Goal: Task Accomplishment & Management: Manage account settings

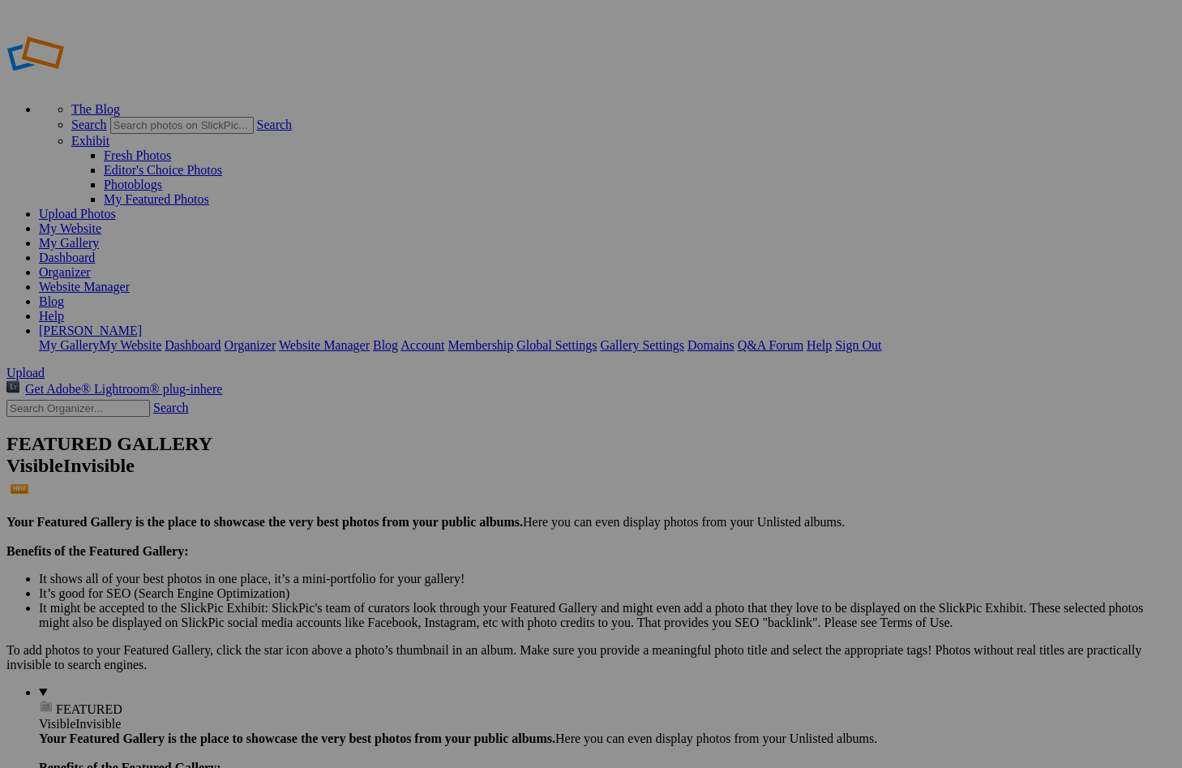
click at [99, 236] on link "My Gallery" at bounding box center [69, 243] width 60 height 14
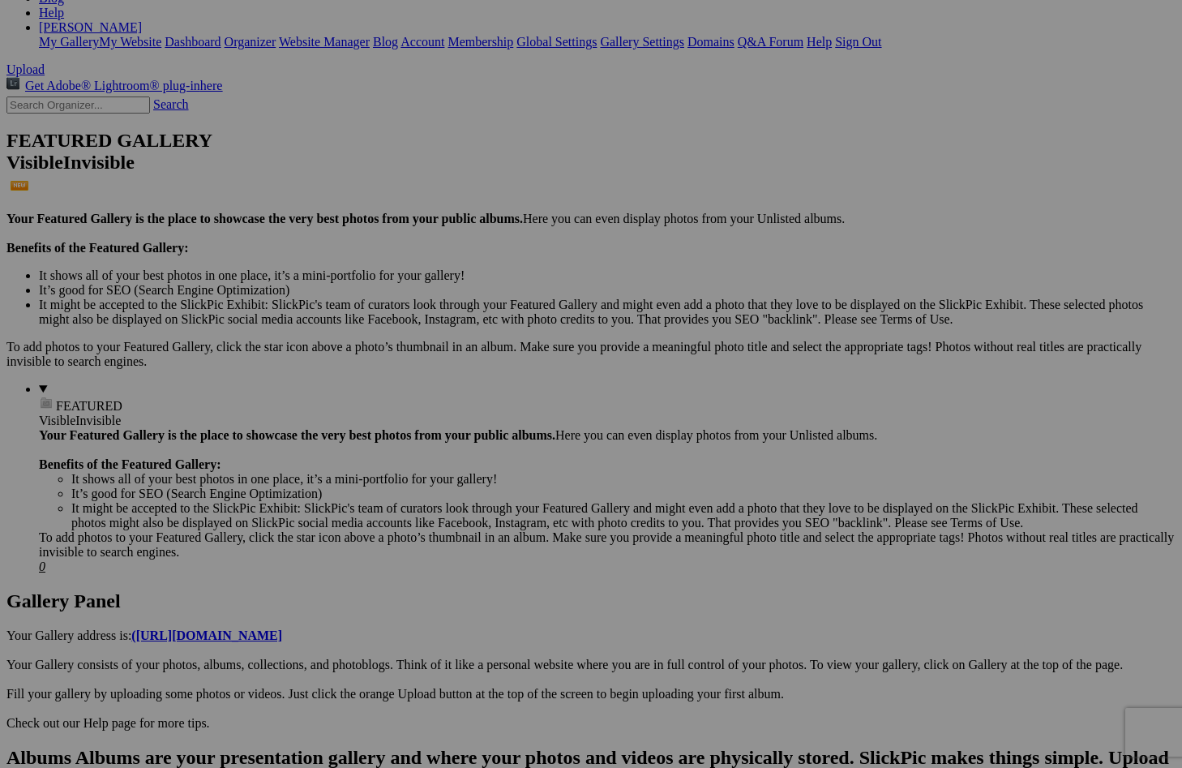
scroll to position [302, 0]
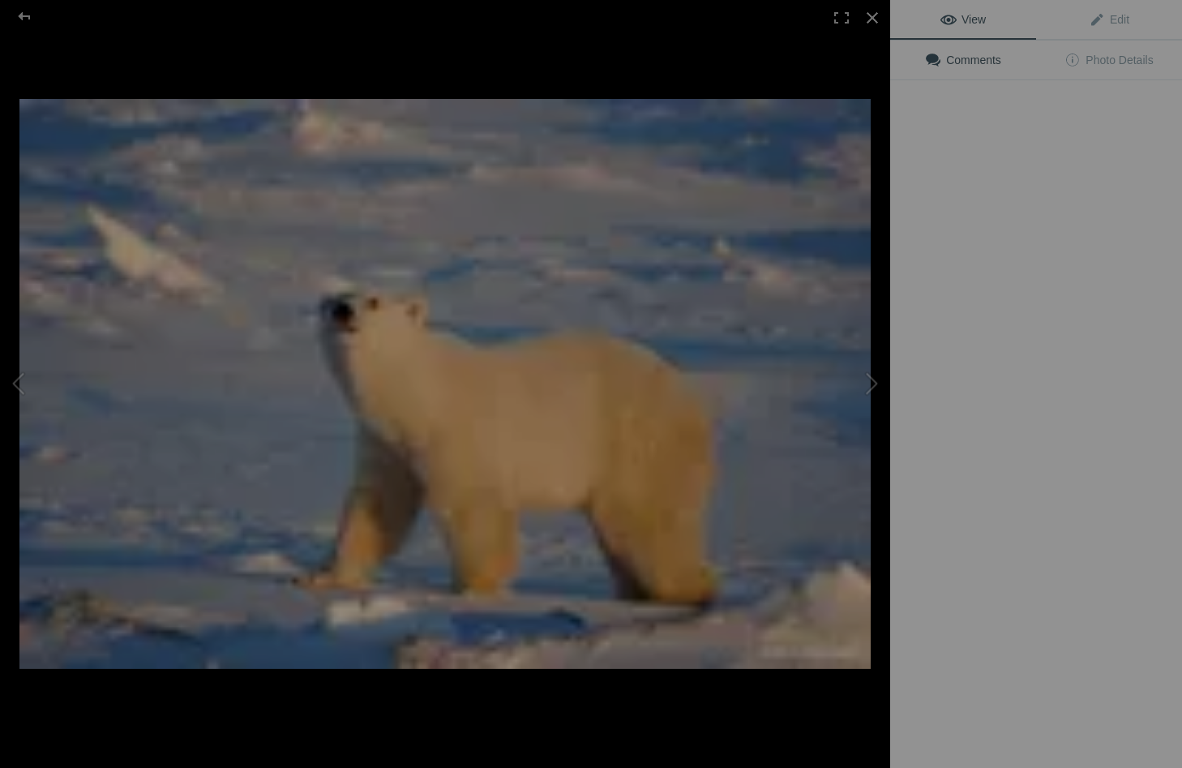
click at [474, 598] on img at bounding box center [444, 384] width 851 height 570
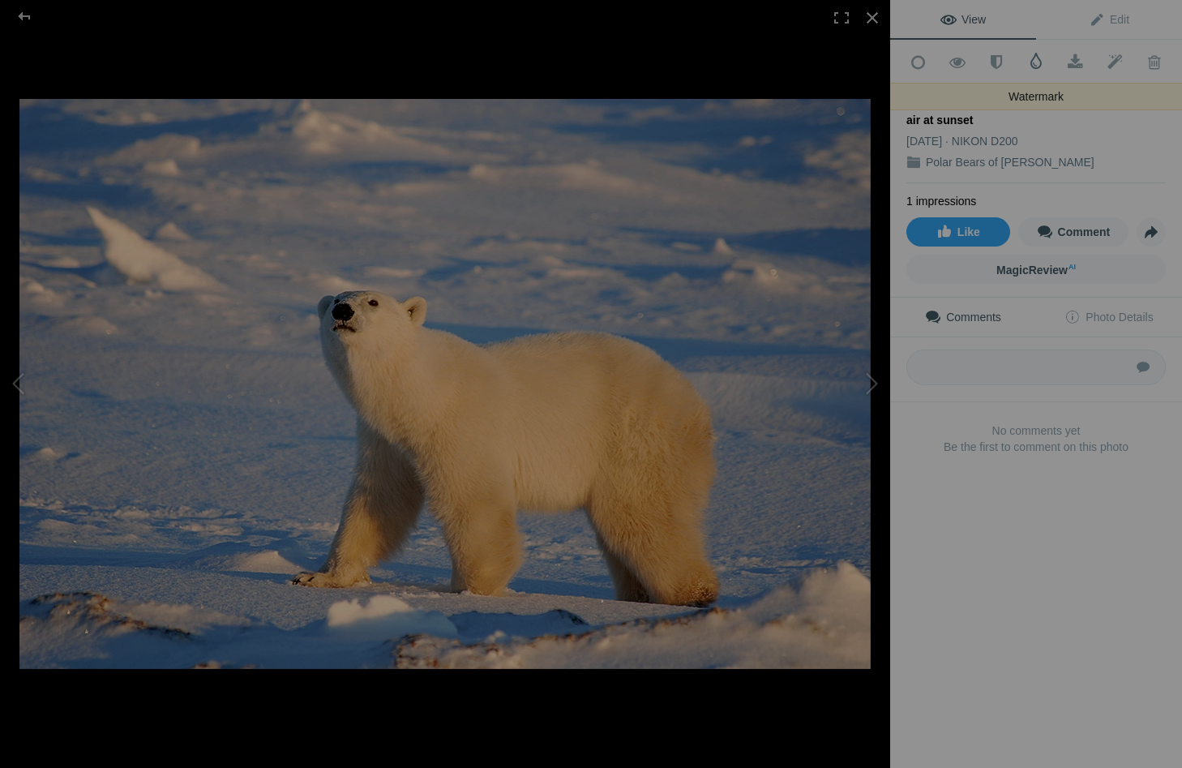
click at [1039, 57] on span at bounding box center [1036, 61] width 16 height 16
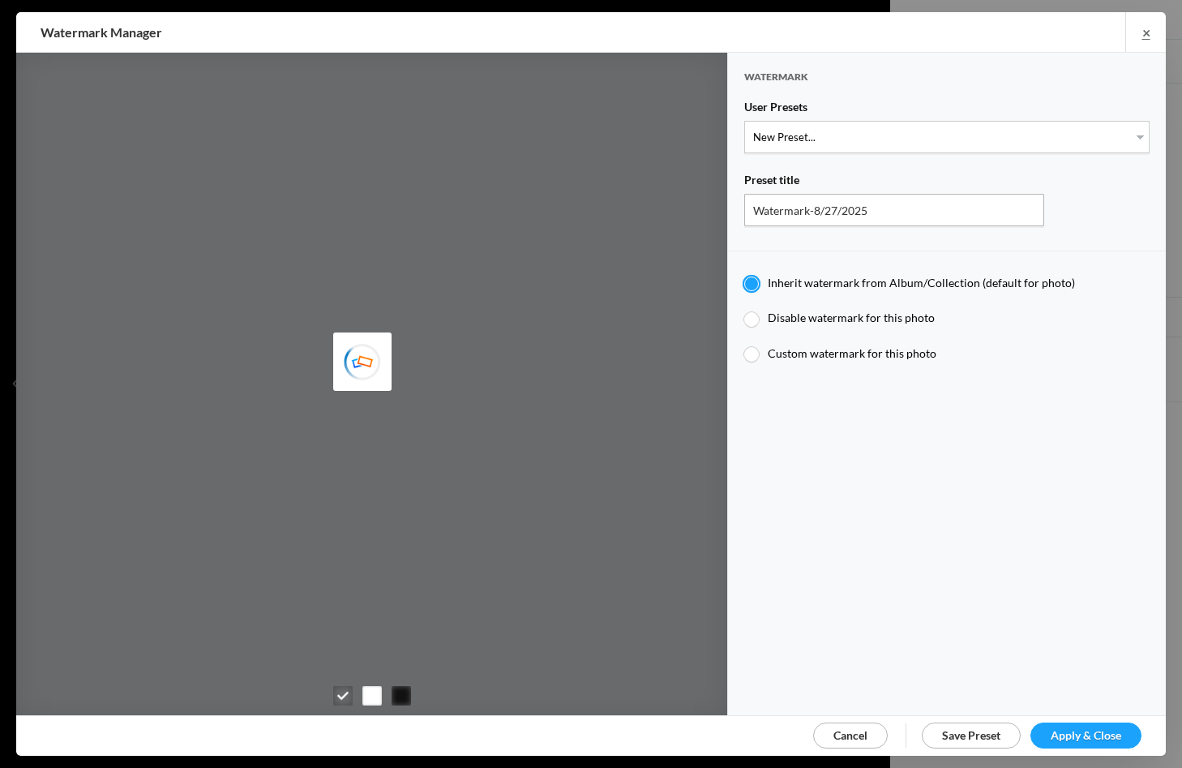
type input "JimLiskovec"
type input "Watermark-7/22/2025"
type input "Jim Liskovec"
radio input "false"
select select "1: Object"
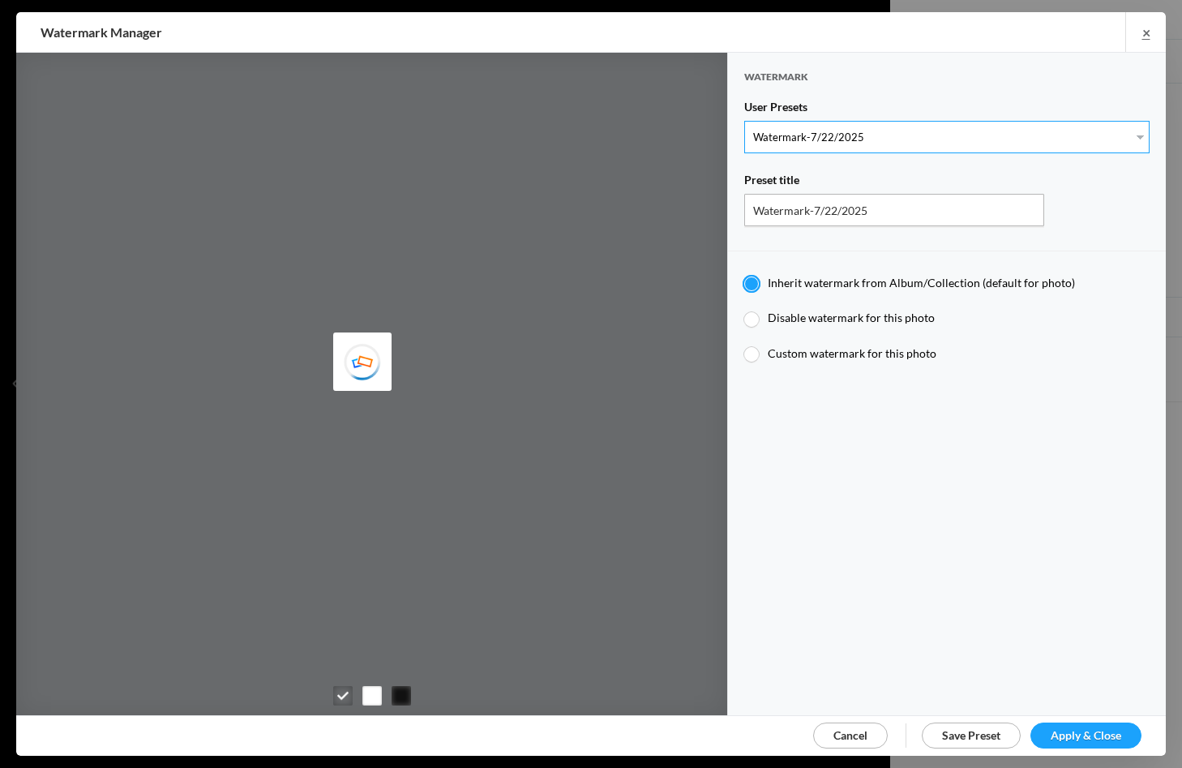
radio input "false"
radio input "true"
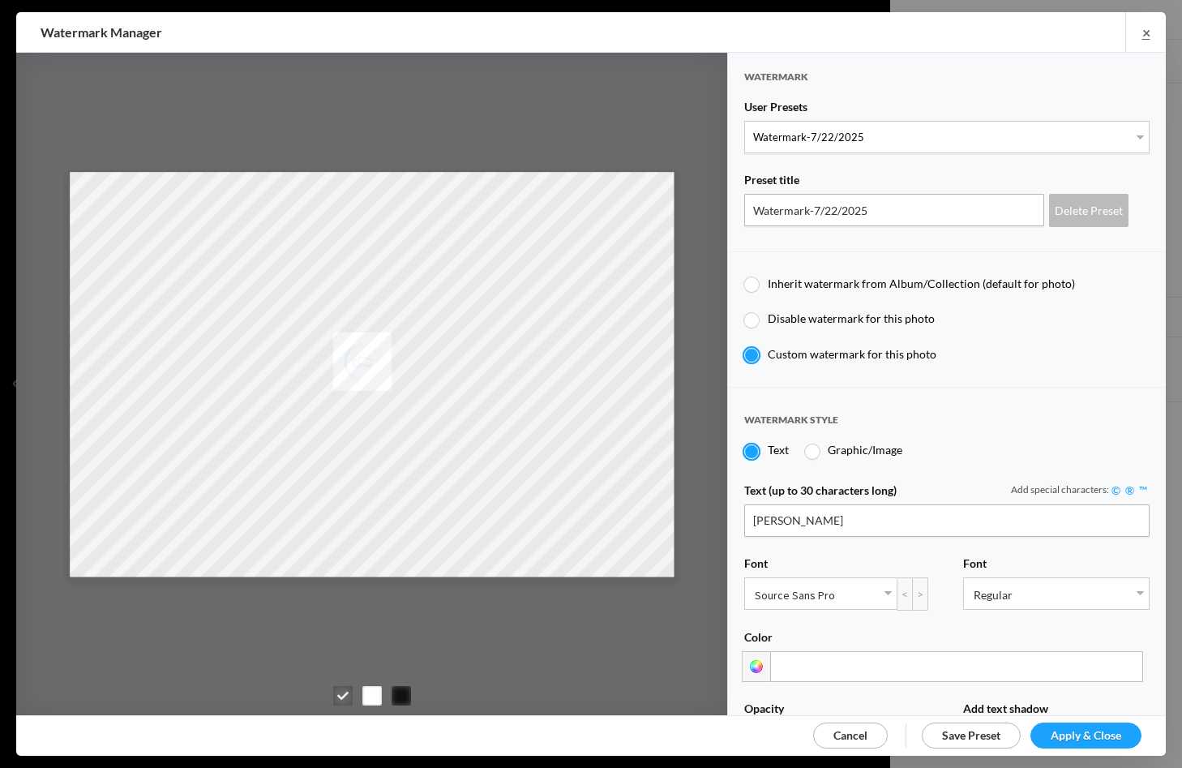
click at [1091, 731] on span "Apply & Close" at bounding box center [1086, 735] width 71 height 14
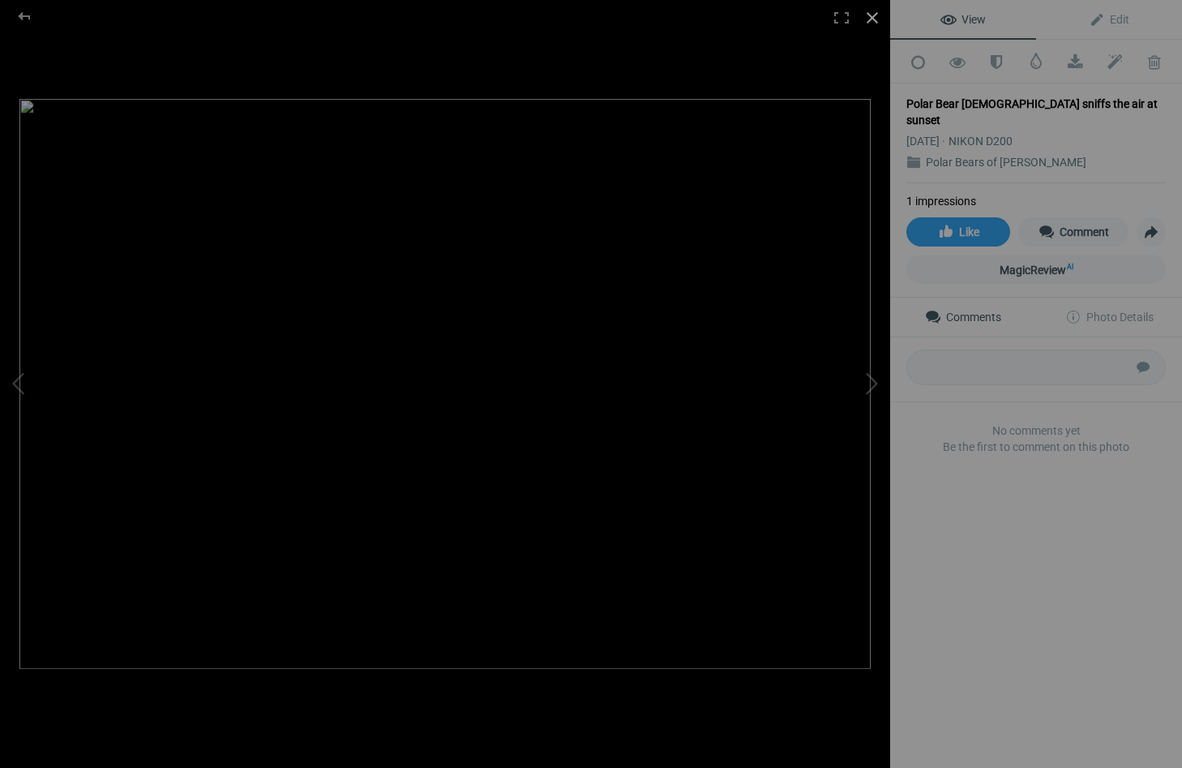
click at [875, 13] on div at bounding box center [873, 18] width 36 height 36
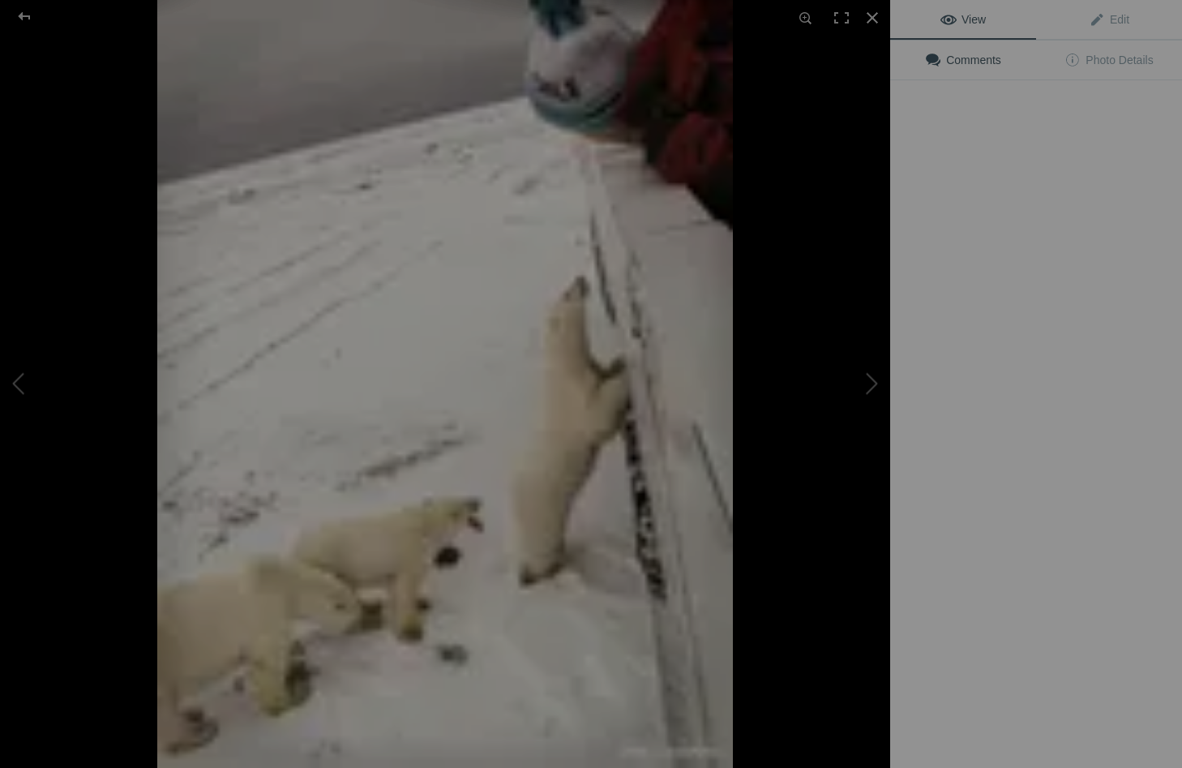
click at [465, 274] on img at bounding box center [445, 384] width 576 height 768
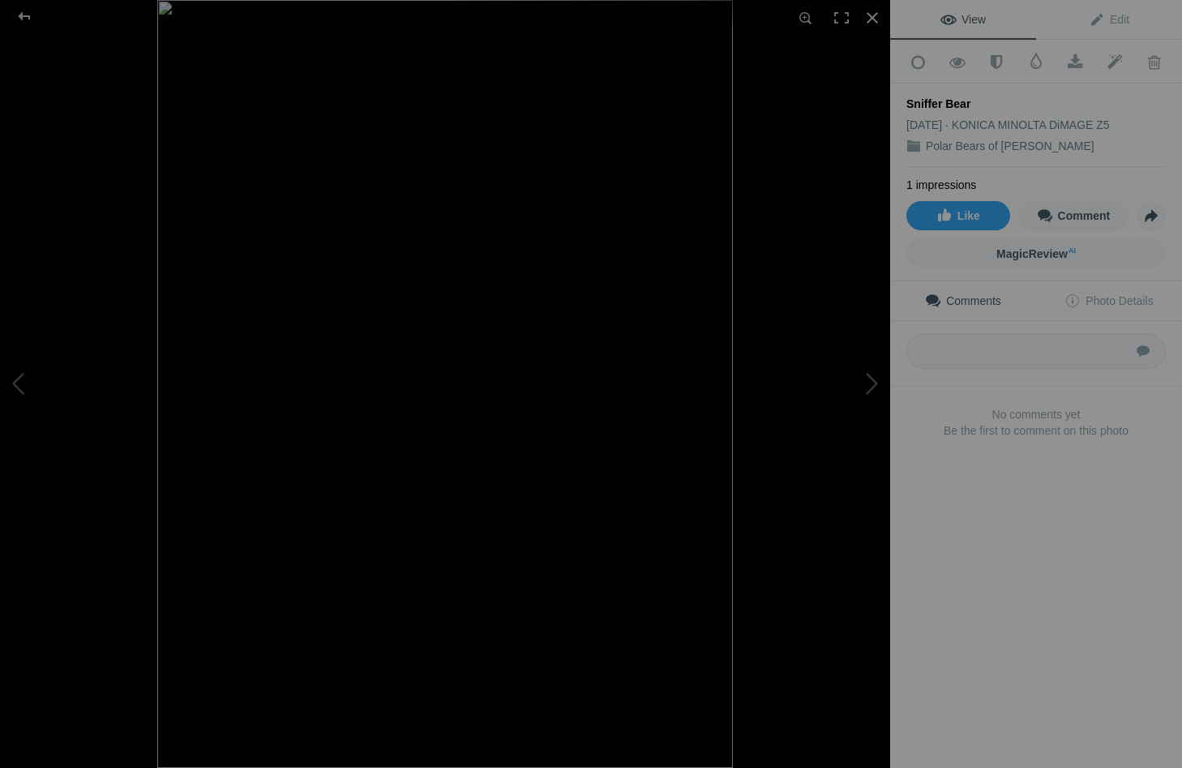
scroll to position [278, 0]
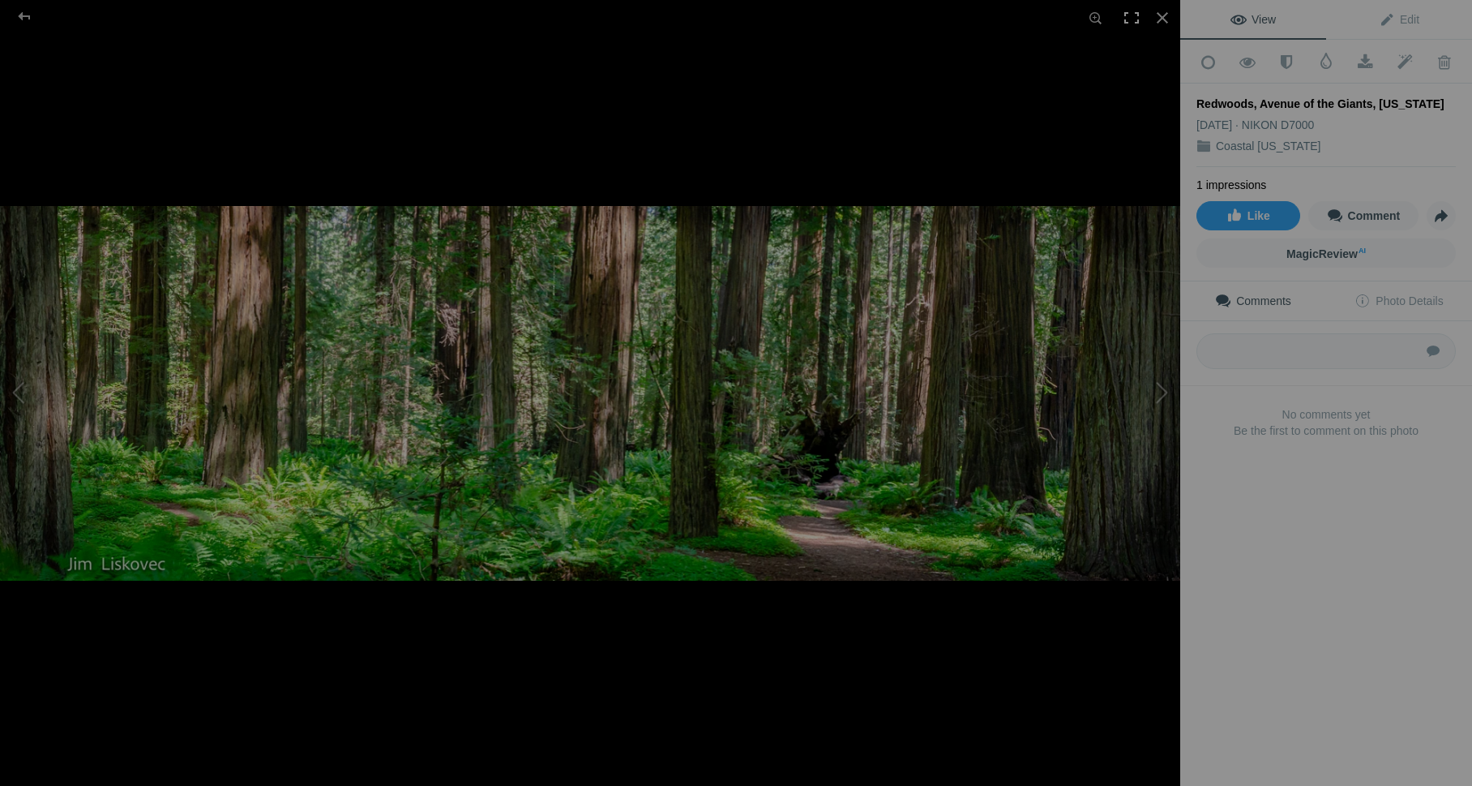
click at [1136, 17] on div at bounding box center [1132, 18] width 36 height 36
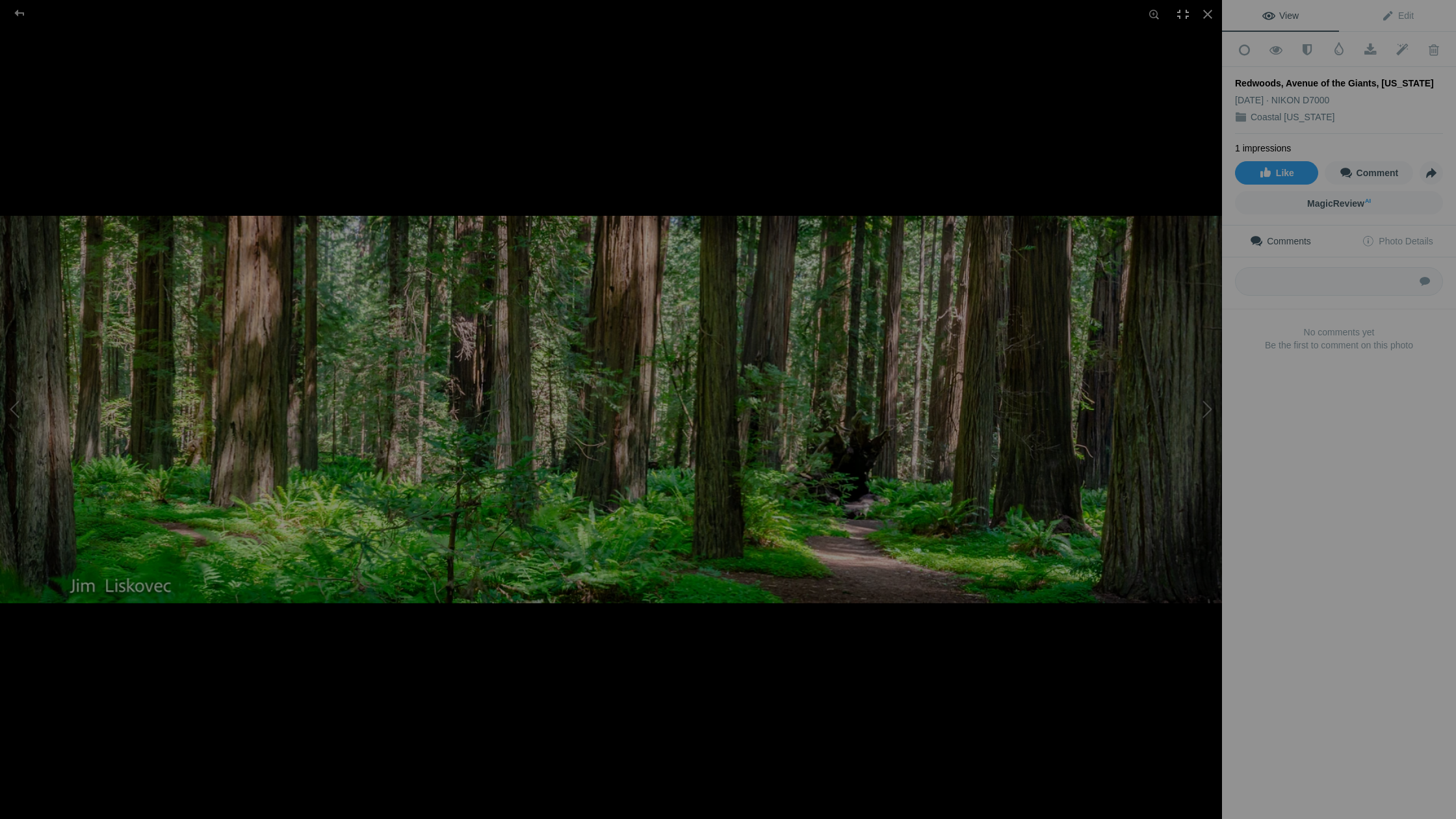
click at [947, 13] on div at bounding box center [1183, 14] width 29 height 29
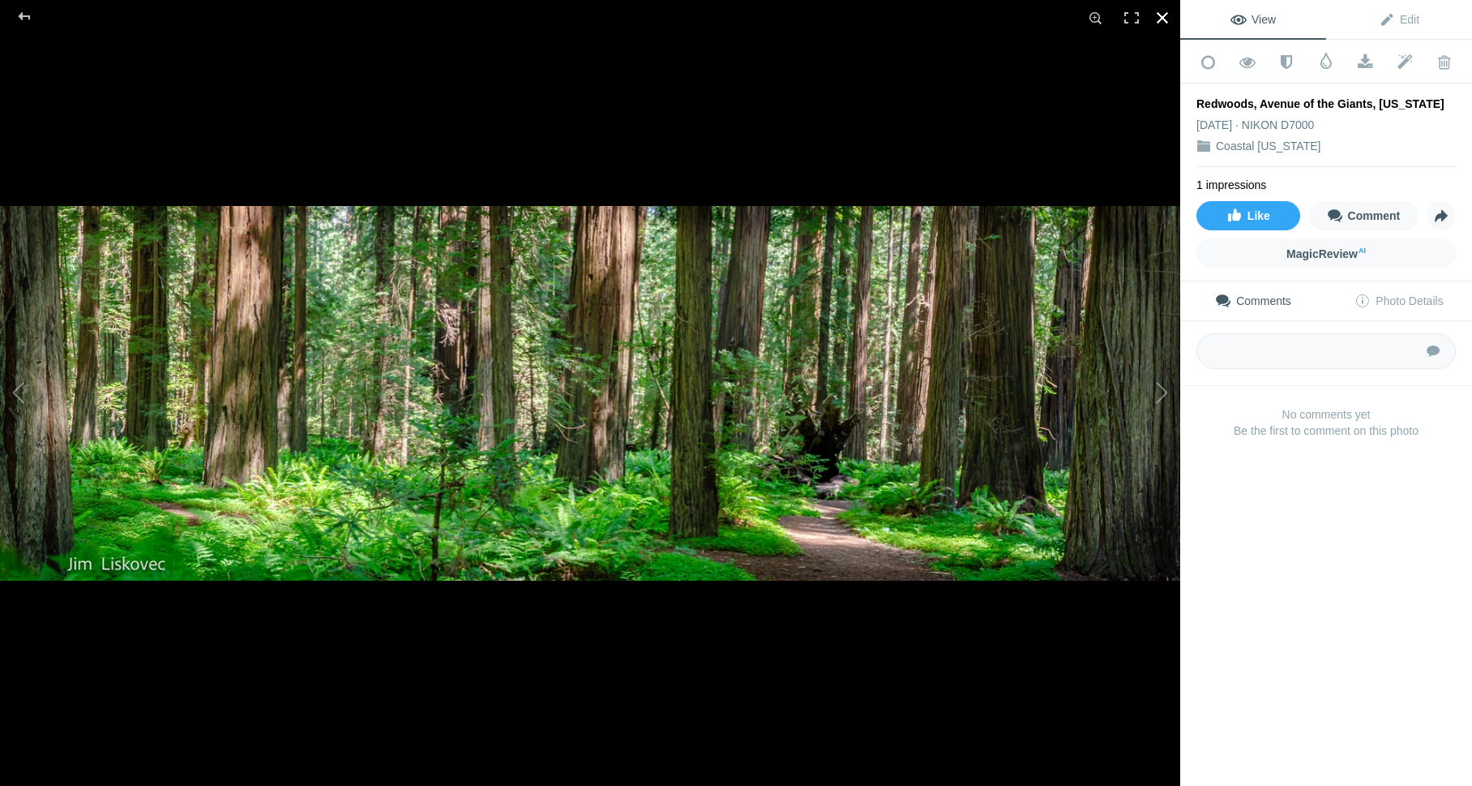
click at [1164, 19] on div at bounding box center [1163, 18] width 36 height 36
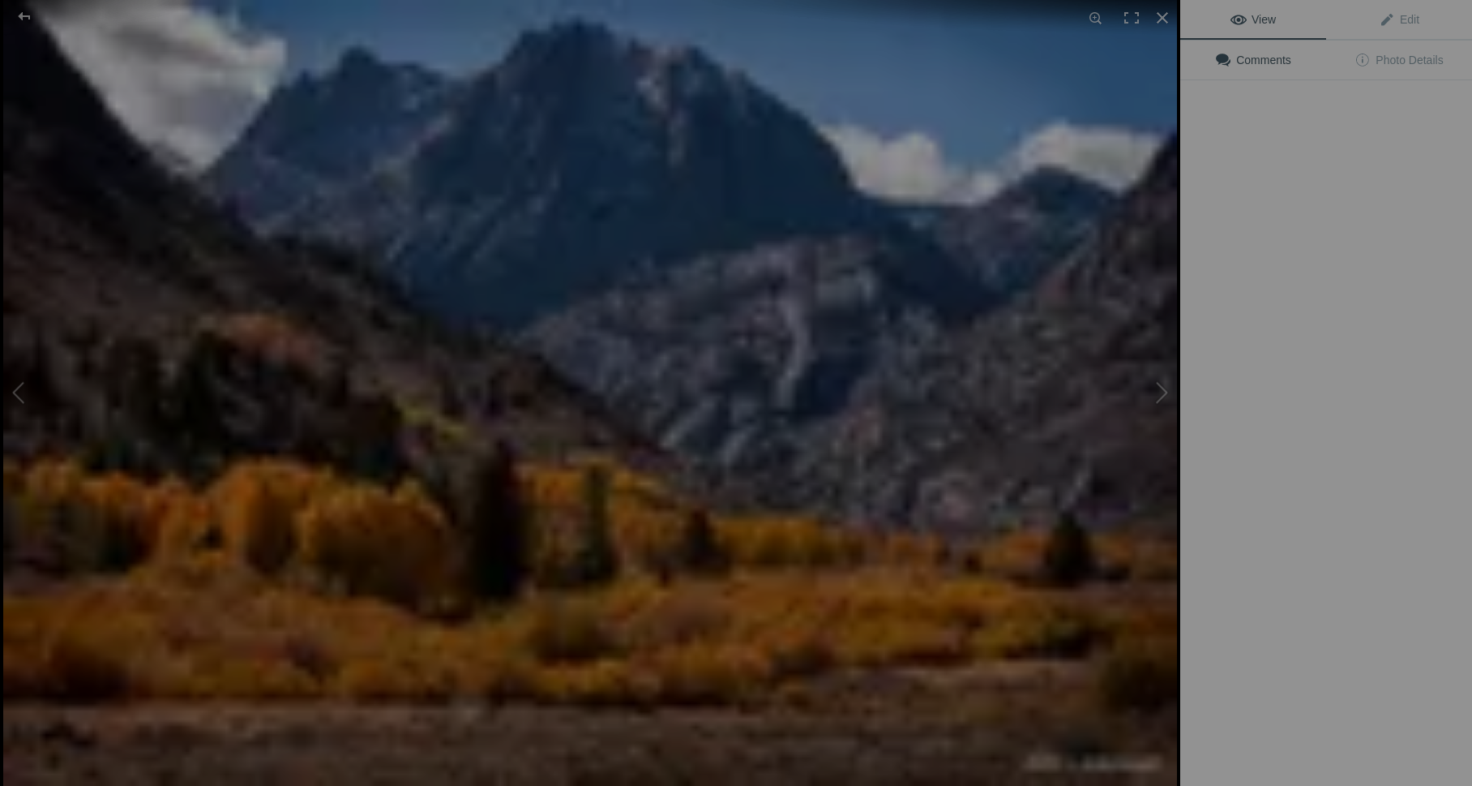
click at [450, 263] on img at bounding box center [590, 393] width 1174 height 786
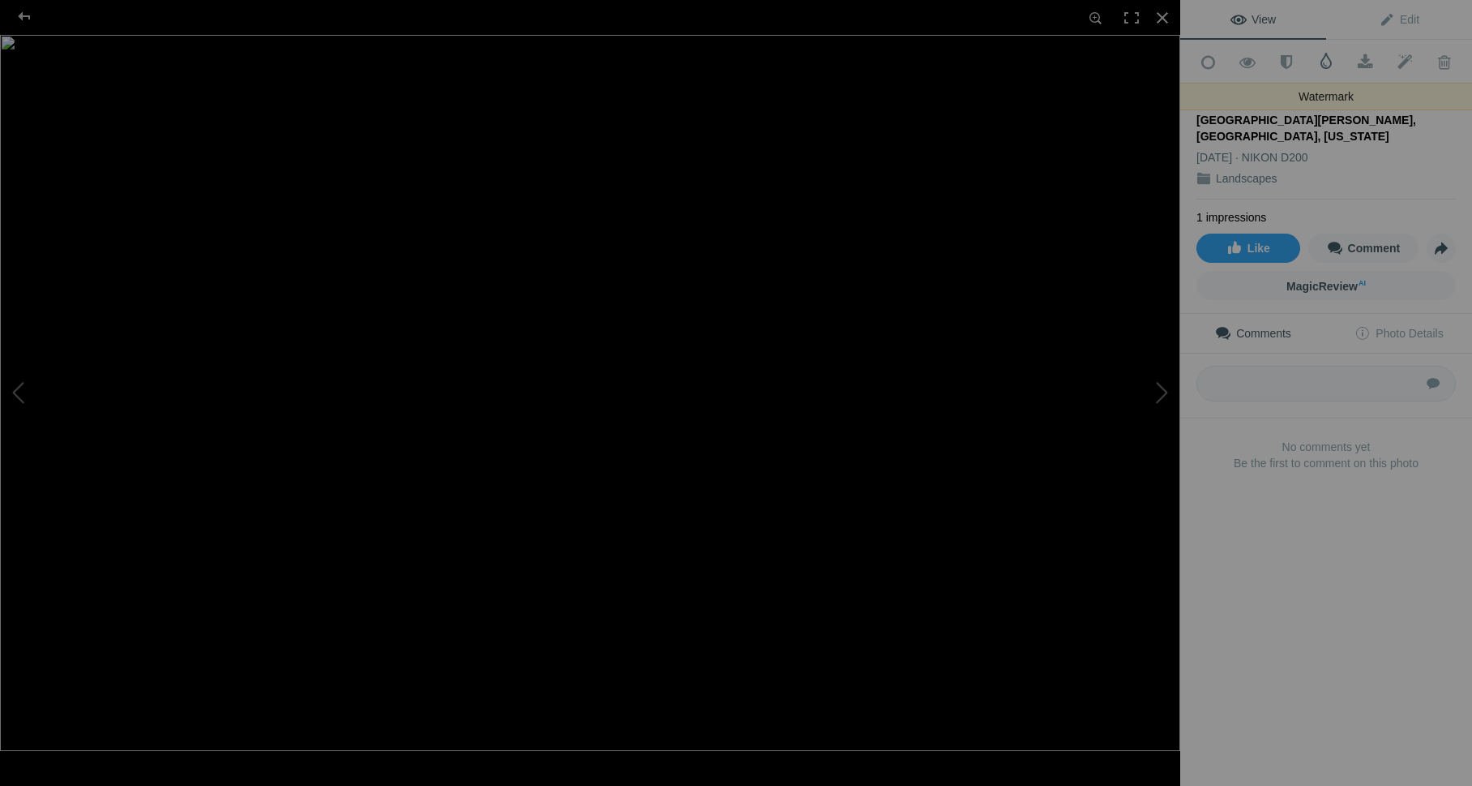
click at [1325, 62] on span at bounding box center [1326, 61] width 16 height 16
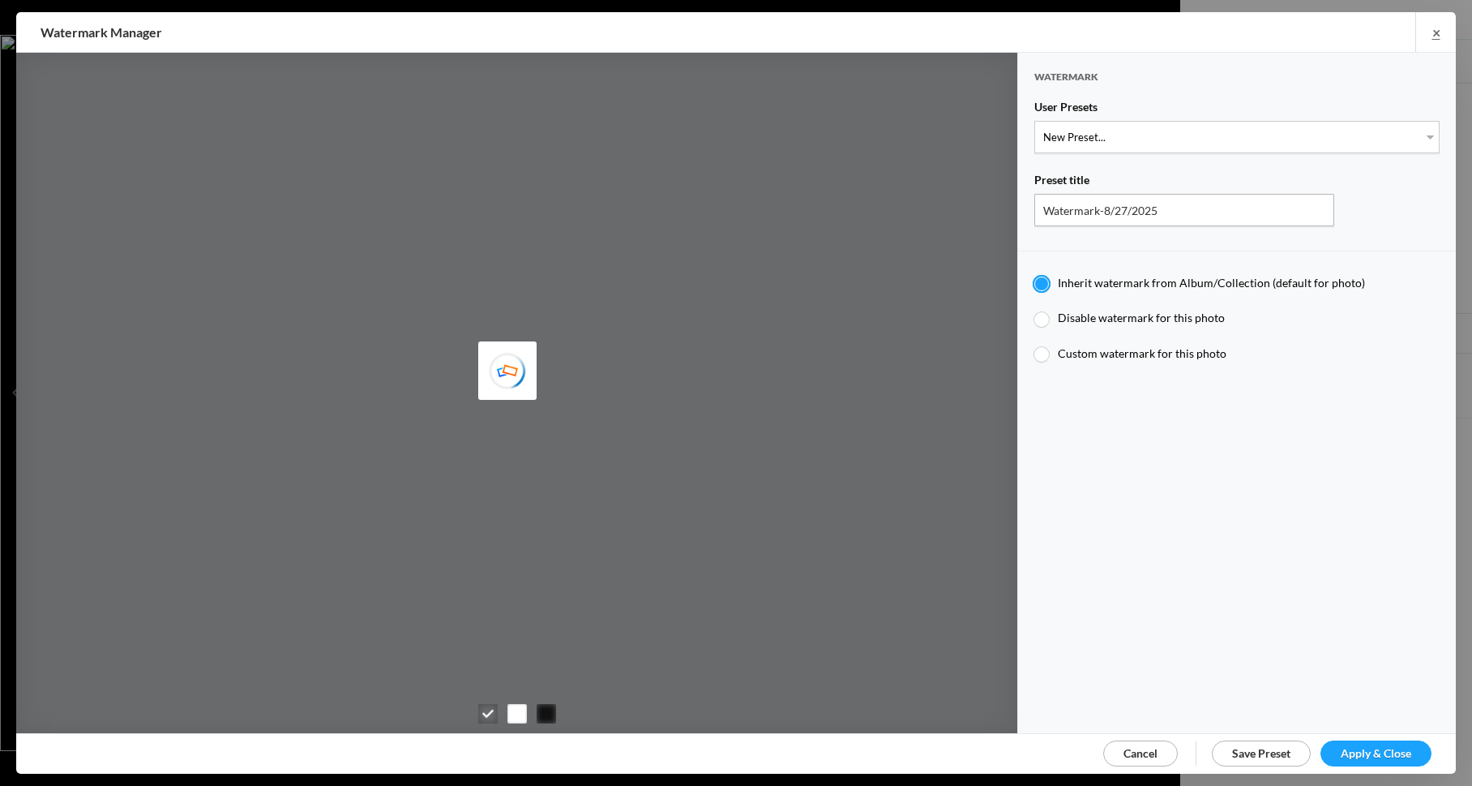
type input "JimLiskovec"
type input "Watermark-7/22/2025"
type input "Jim Liskovec"
radio input "false"
select select "1: Object"
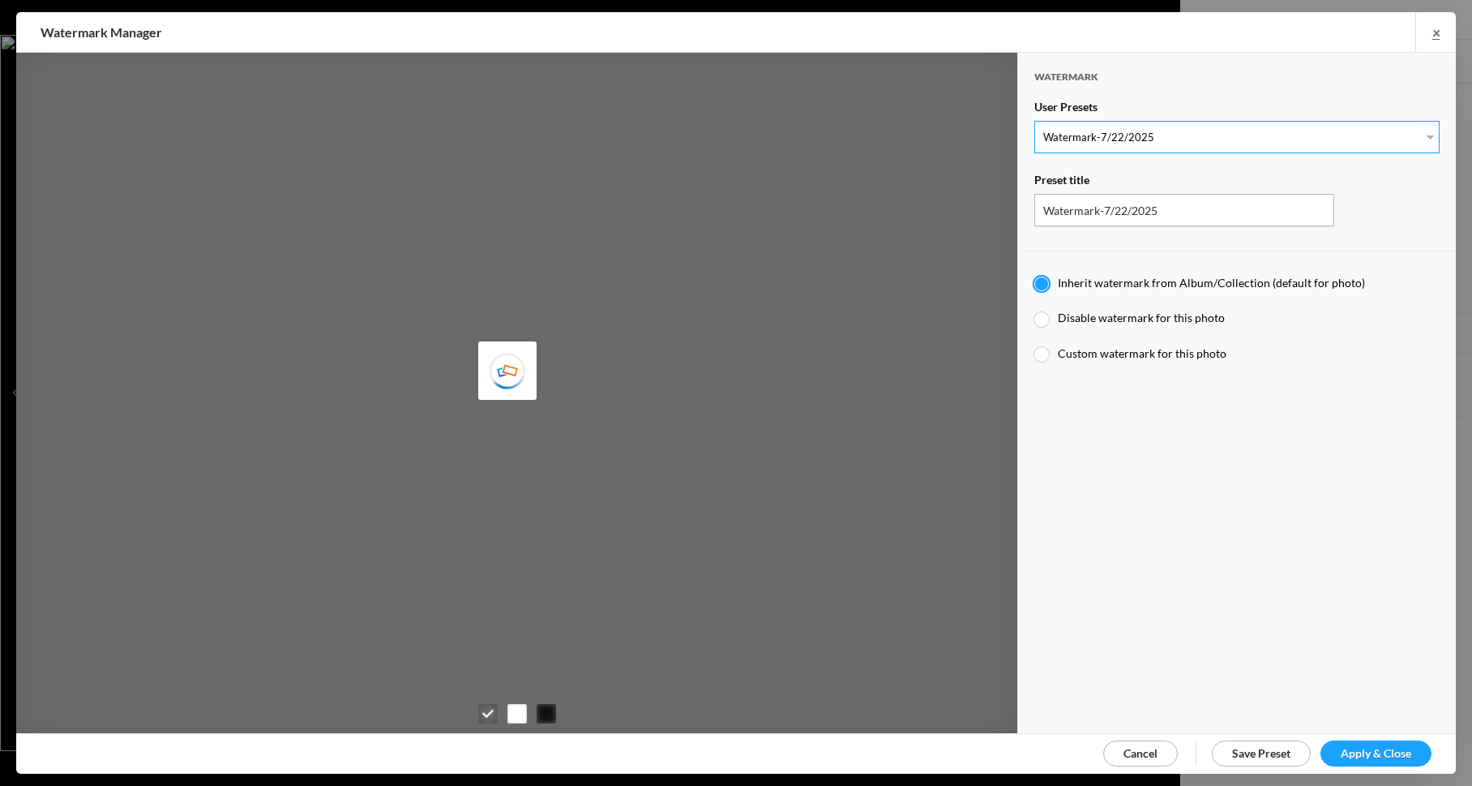
radio input "false"
radio input "true"
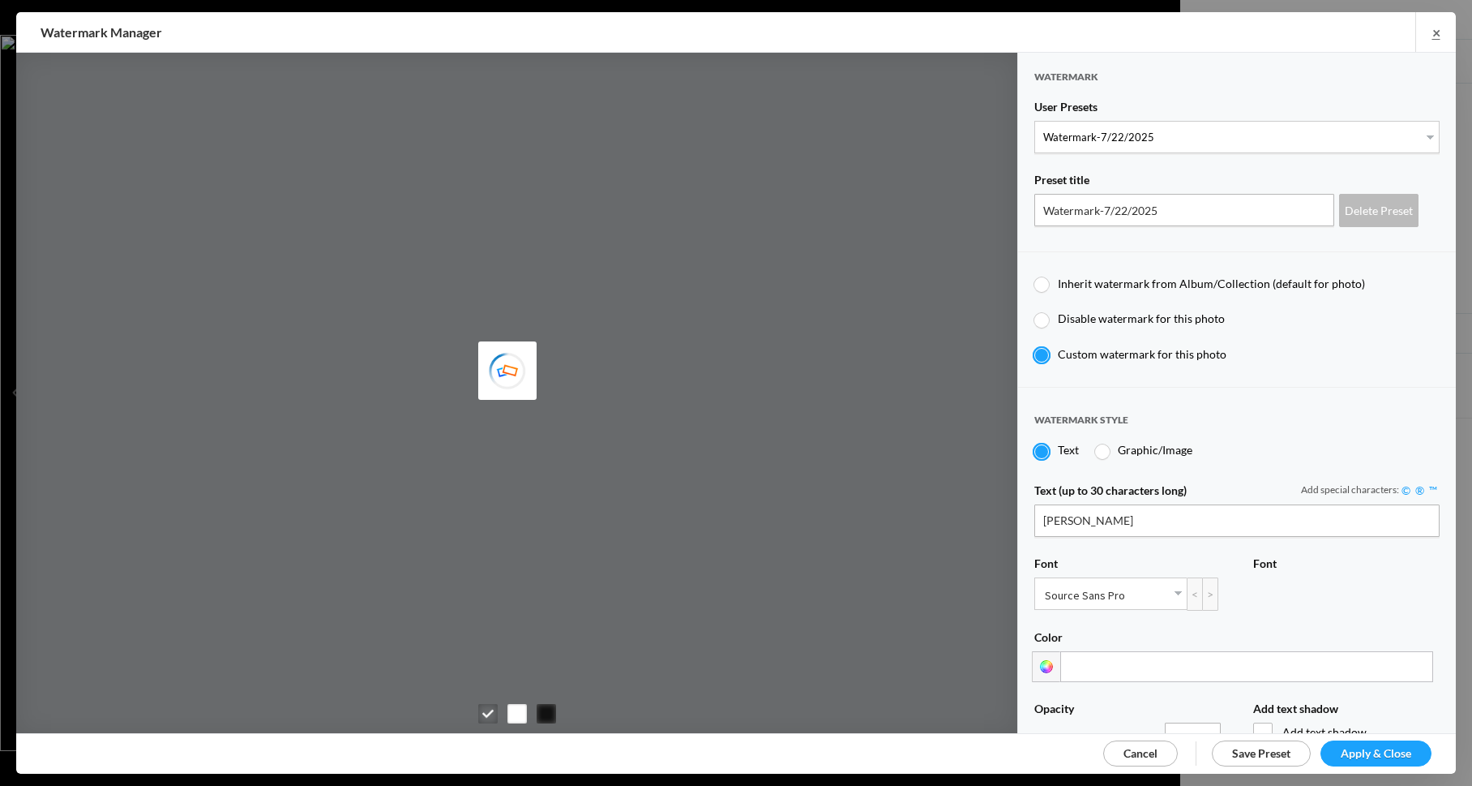
click at [1378, 748] on span "Apply & Close" at bounding box center [1376, 753] width 71 height 14
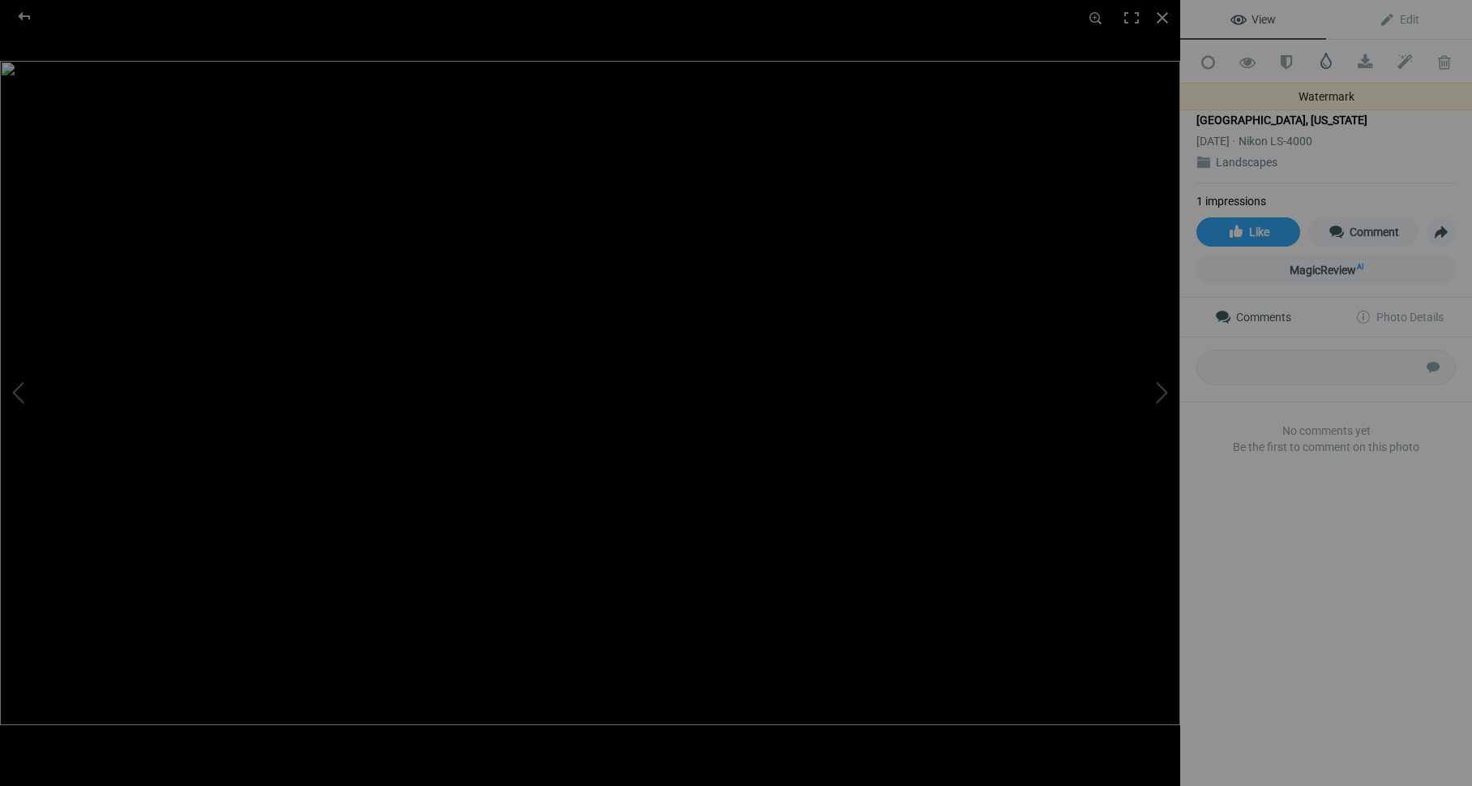
click at [1327, 61] on span at bounding box center [1326, 61] width 16 height 16
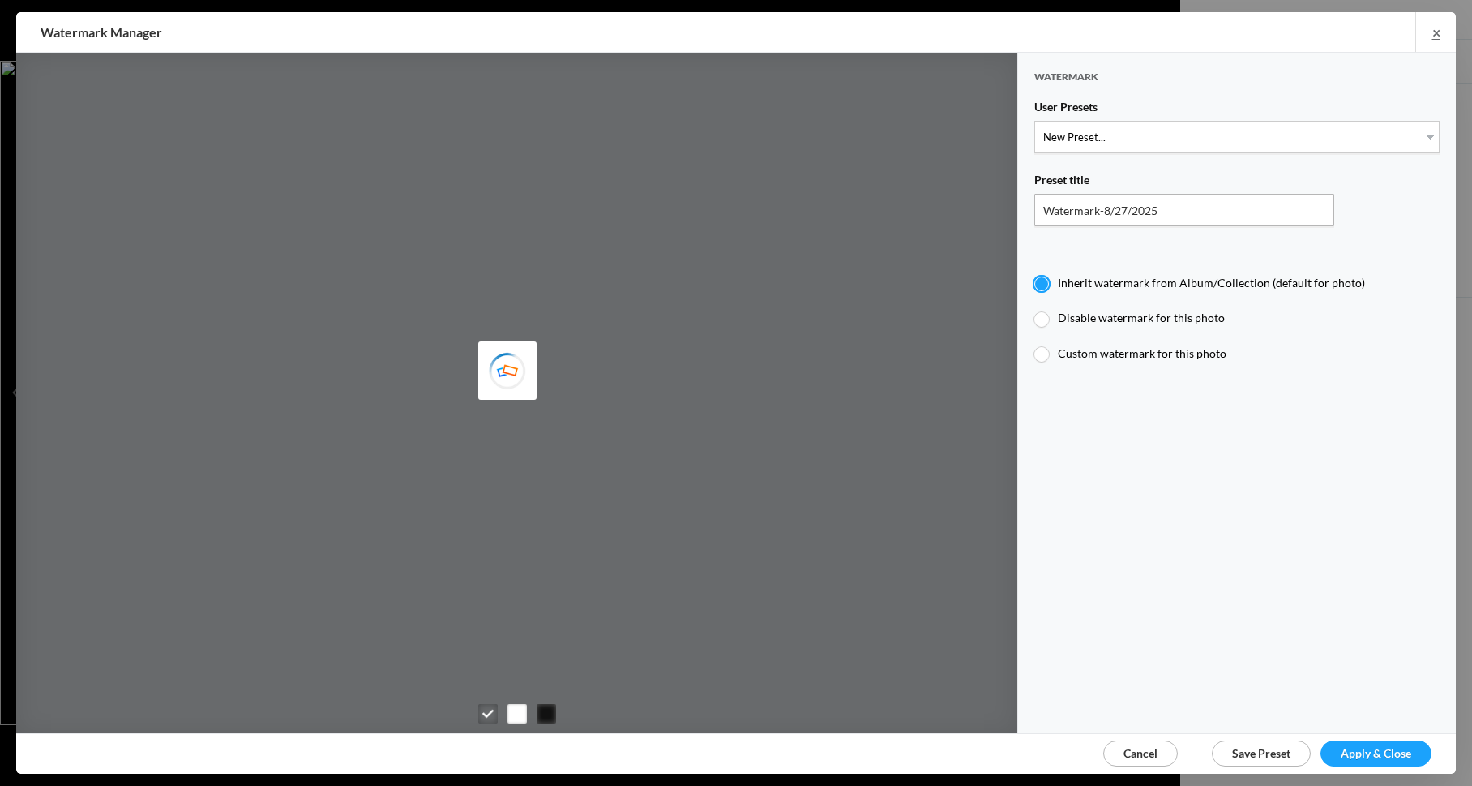
type input "Watermark-7/22/2025"
select select "1: Object"
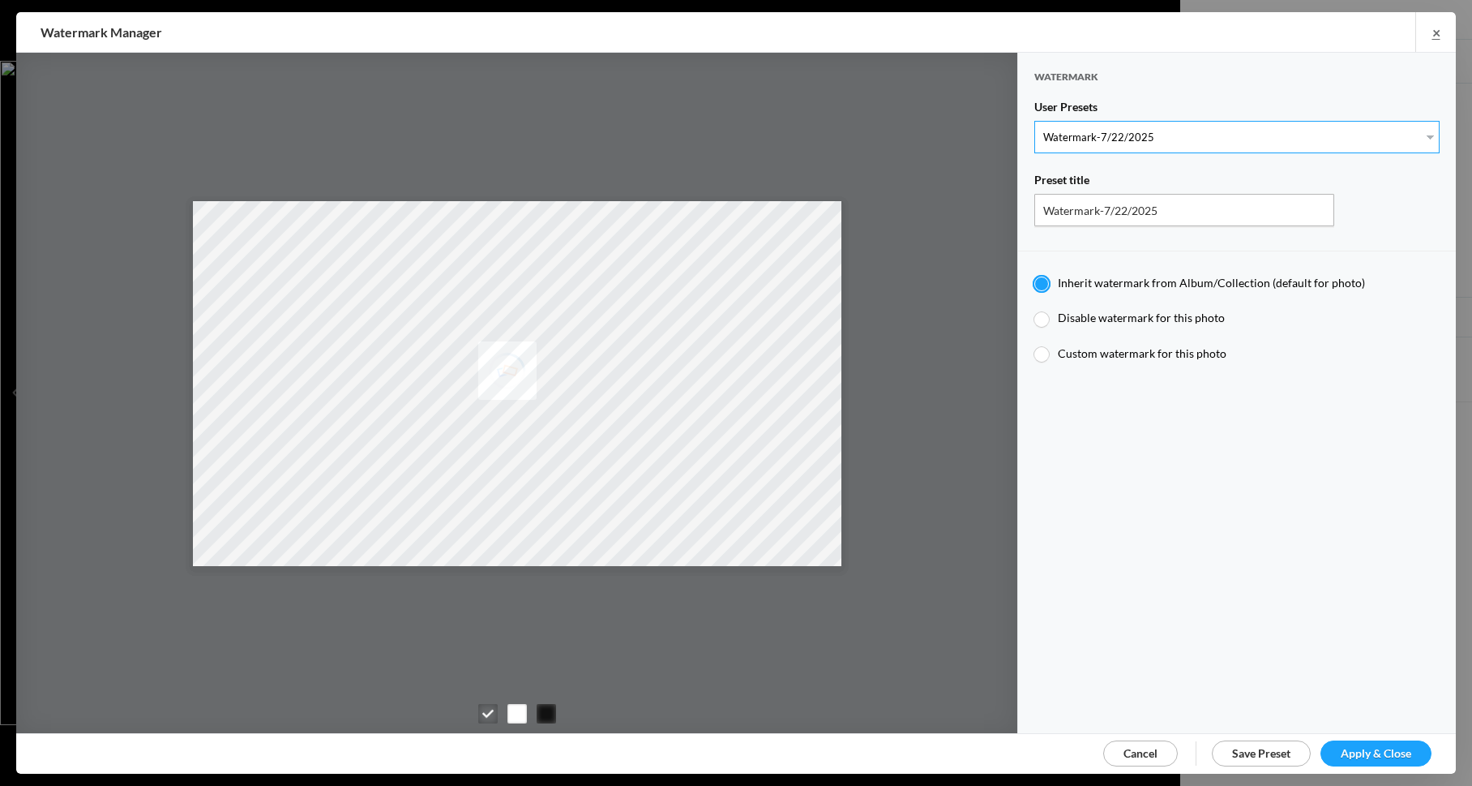
radio input "false"
radio input "true"
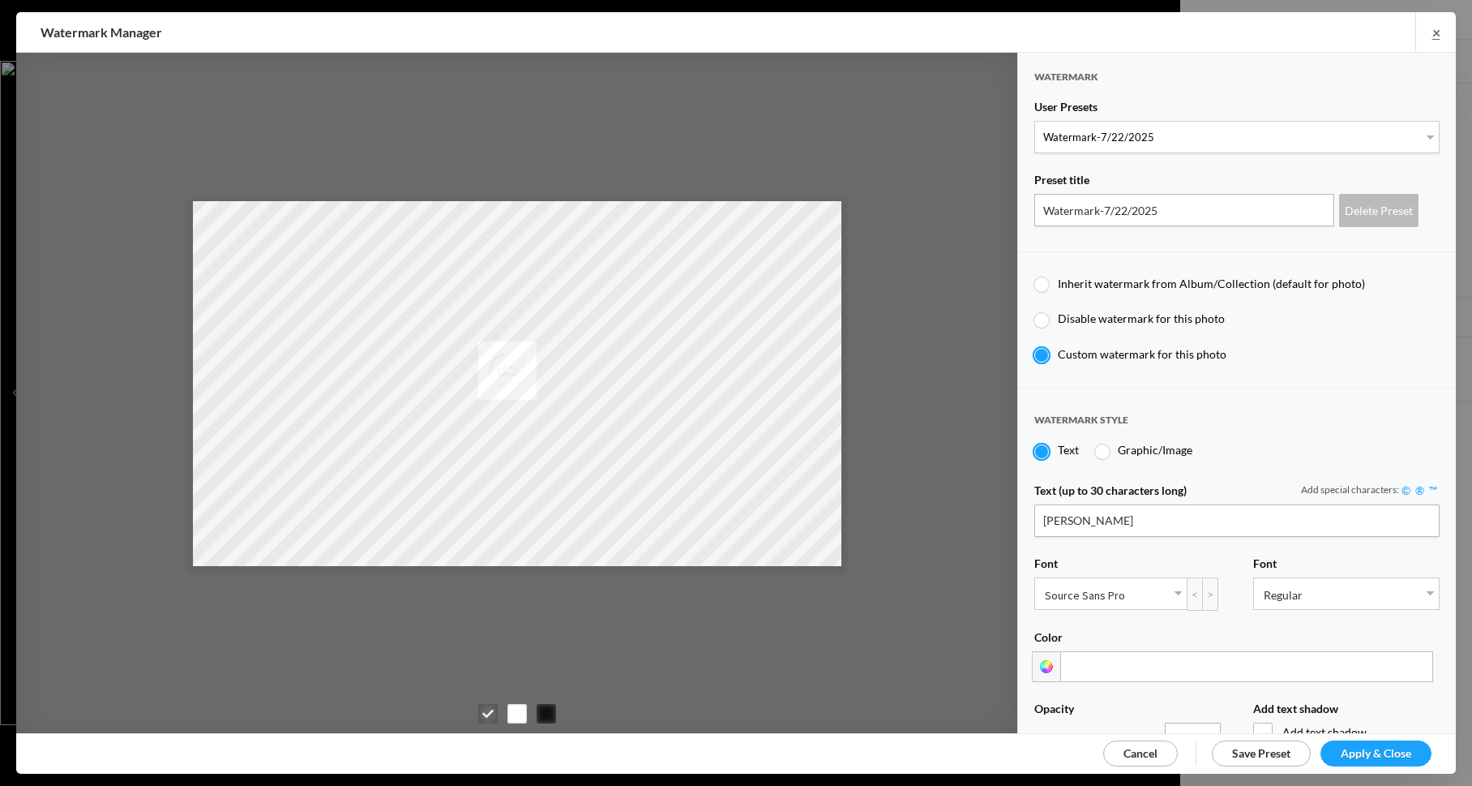
click at [1370, 748] on span "Apply & Close" at bounding box center [1376, 753] width 71 height 14
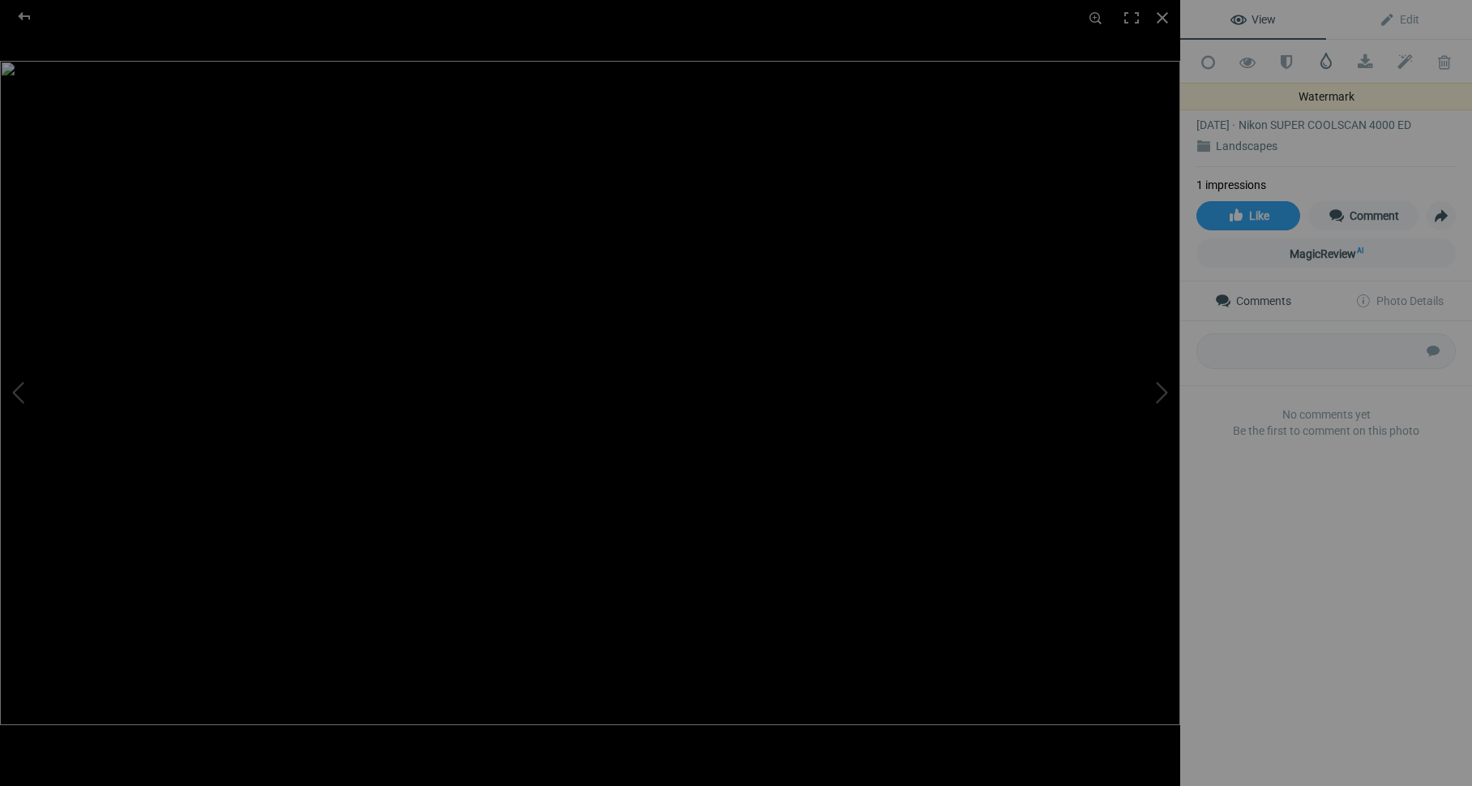
click at [1324, 68] on span at bounding box center [1326, 61] width 16 height 16
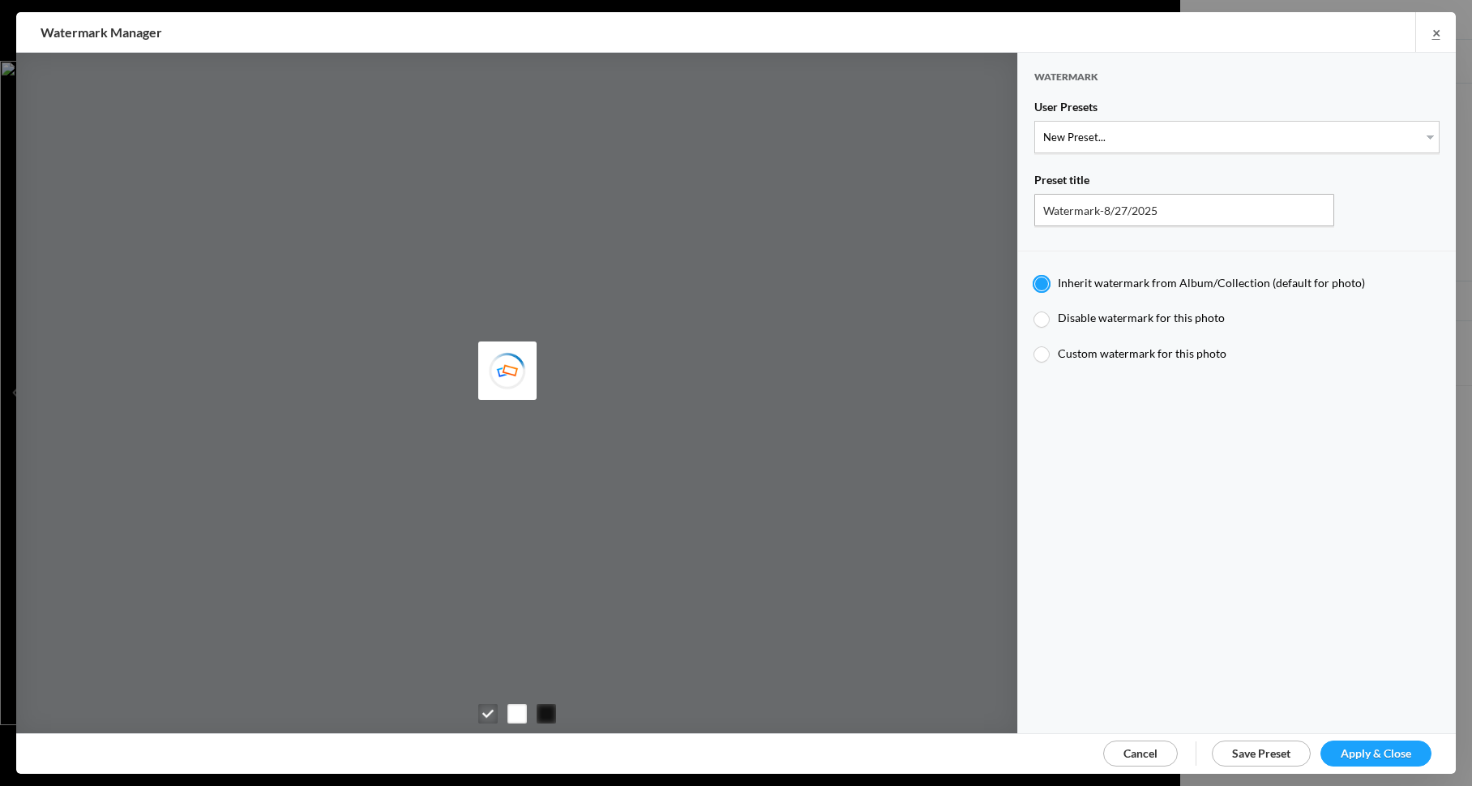
type input "Watermark-7/22/2025"
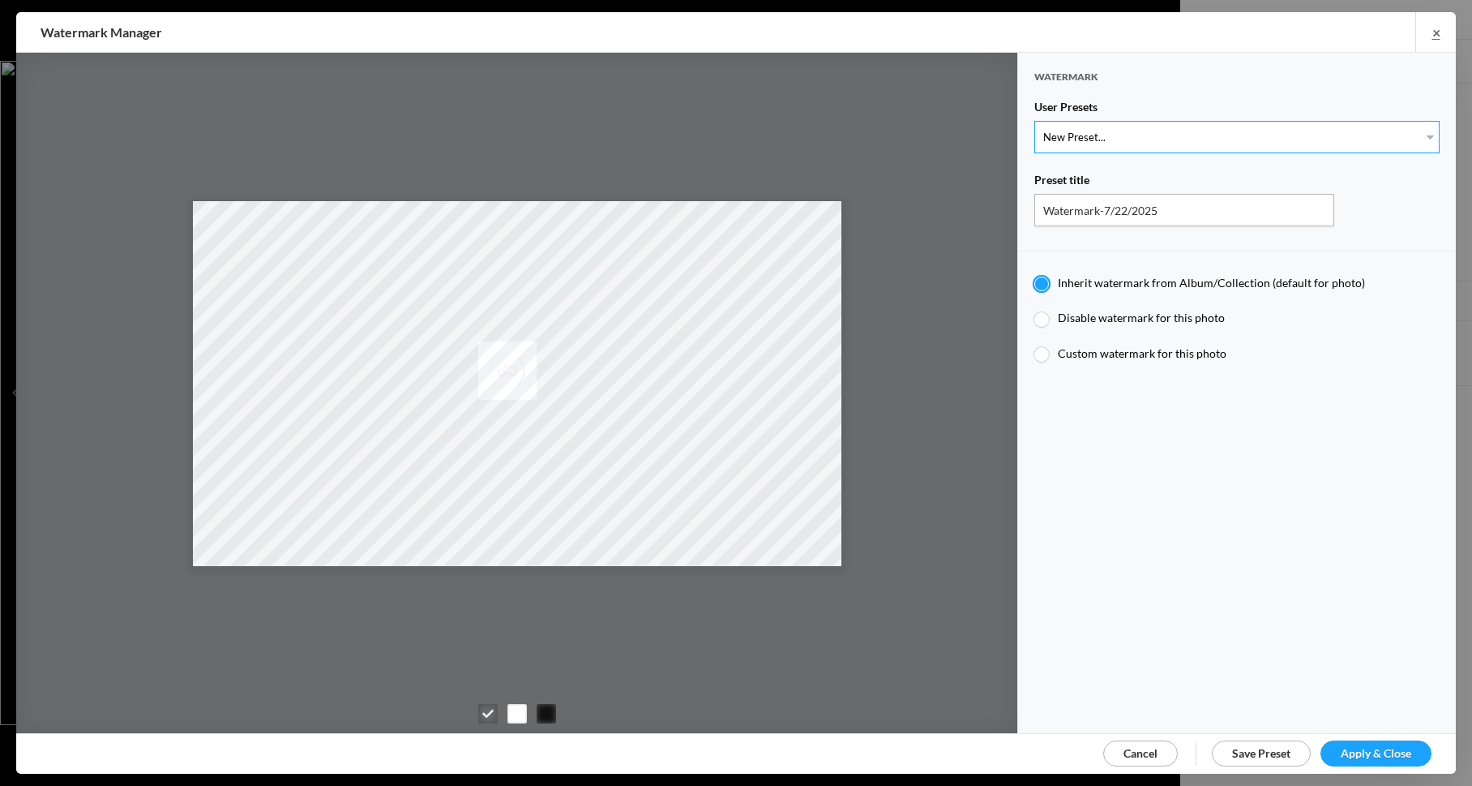
select select "1: Object"
radio input "false"
radio input "true"
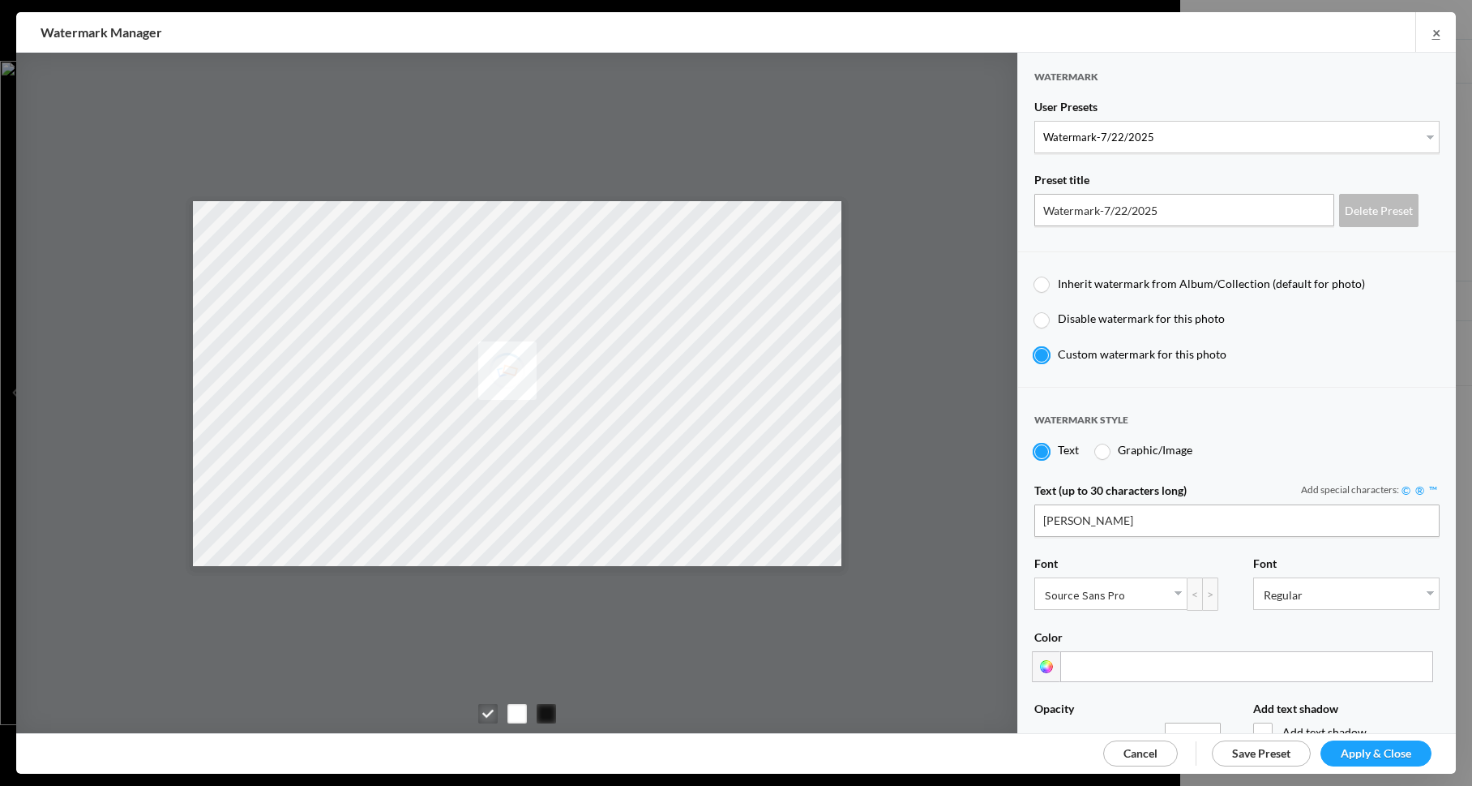
click at [1371, 748] on span "Apply & Close" at bounding box center [1376, 753] width 71 height 14
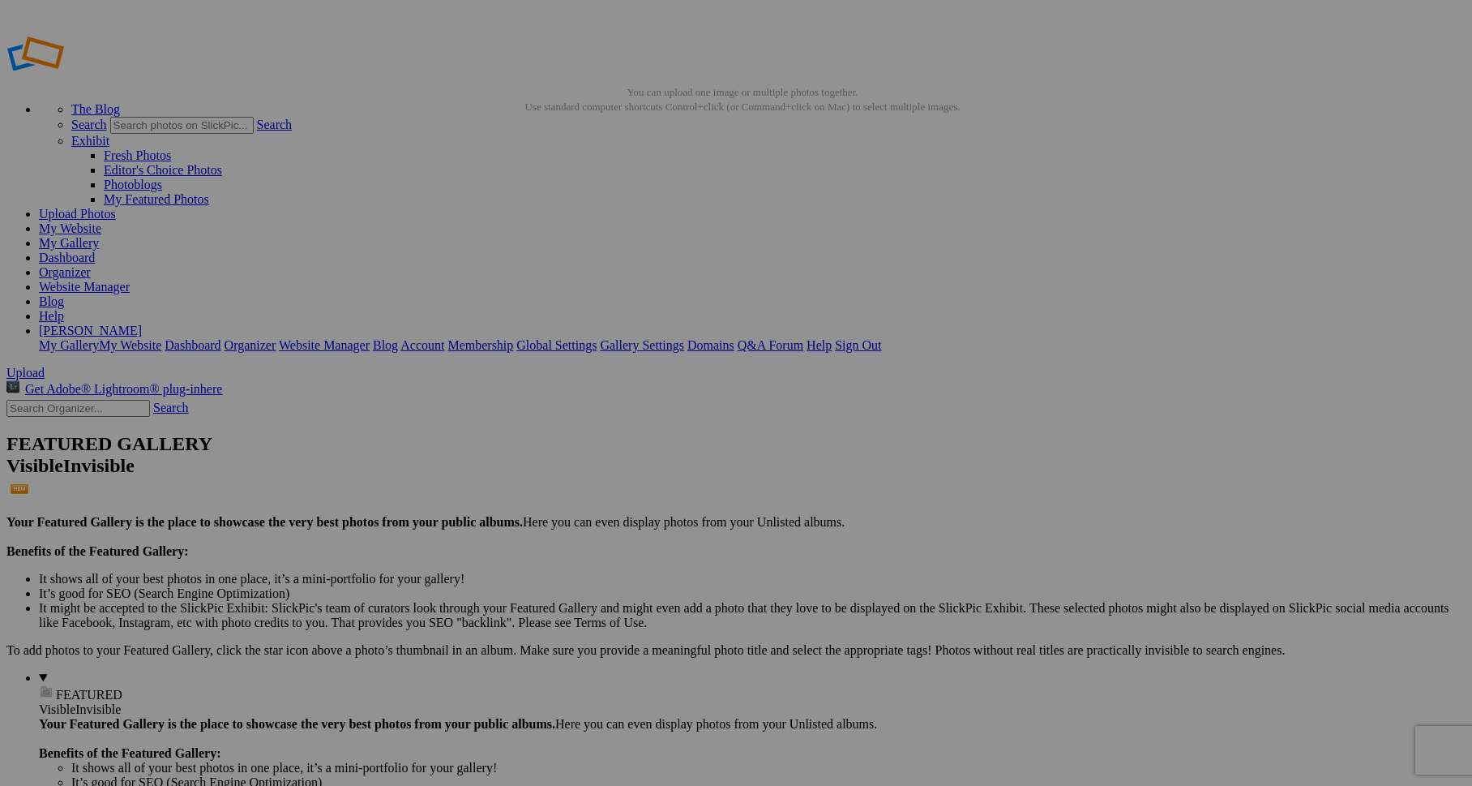
click at [881, 338] on link "Sign Out" at bounding box center [858, 345] width 46 height 14
